Goal: Task Accomplishment & Management: Use online tool/utility

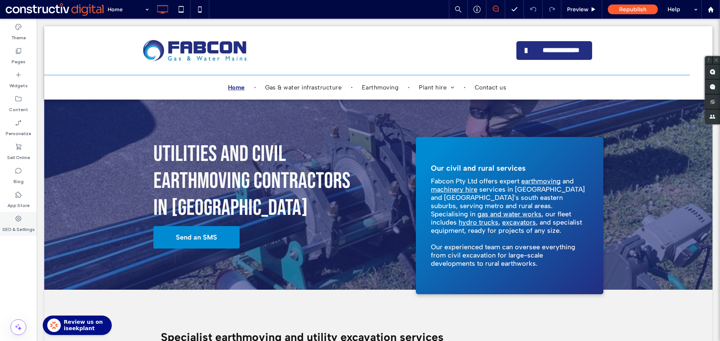
click at [15, 226] on label "SEO & Settings" at bounding box center [18, 228] width 33 height 10
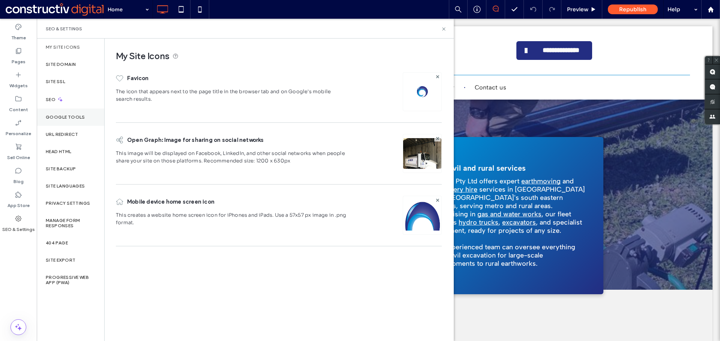
click at [63, 115] on label "Google Tools" at bounding box center [65, 117] width 39 height 5
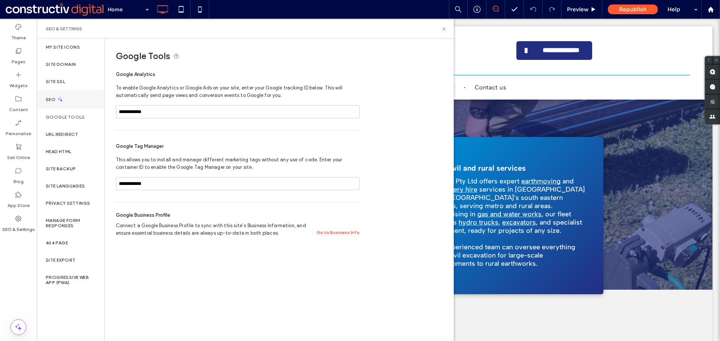
click at [80, 101] on div "SEO" at bounding box center [70, 99] width 67 height 18
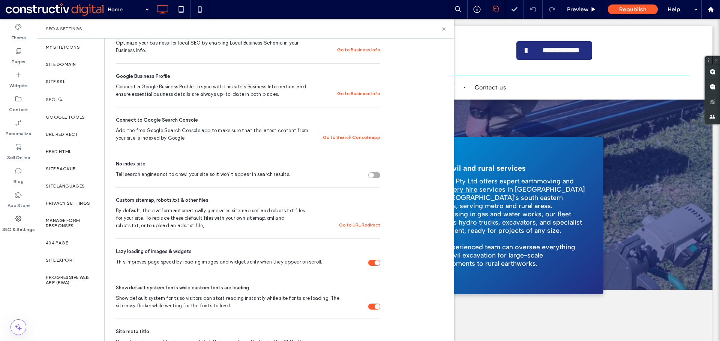
scroll to position [177, 0]
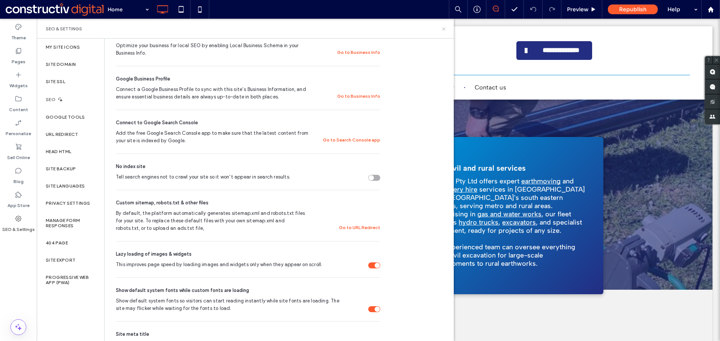
click at [446, 28] on icon at bounding box center [444, 29] width 6 height 6
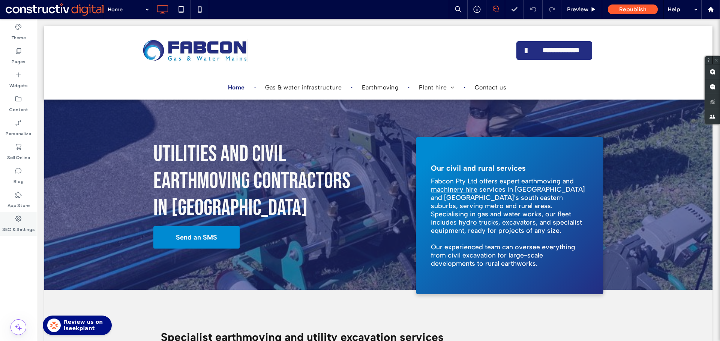
click at [26, 220] on div "SEO & Settings" at bounding box center [18, 224] width 37 height 24
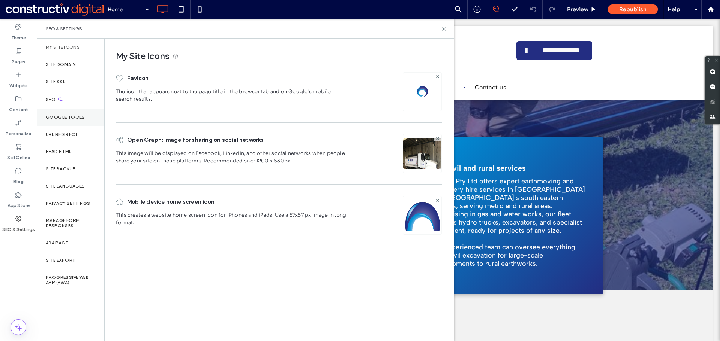
click at [77, 114] on div "Google Tools" at bounding box center [70, 117] width 67 height 17
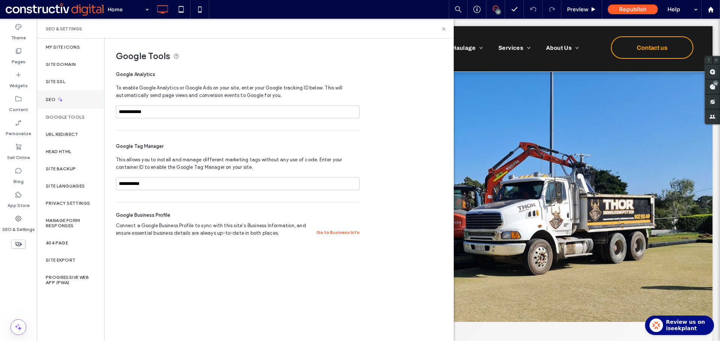
click at [84, 96] on div "SEO" at bounding box center [70, 99] width 67 height 18
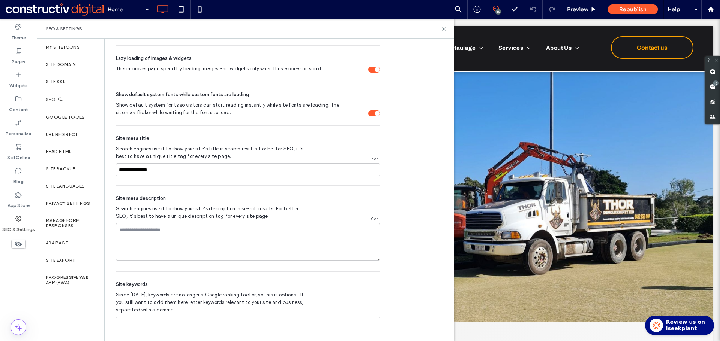
scroll to position [289, 0]
